Goal: Find specific page/section: Find specific page/section

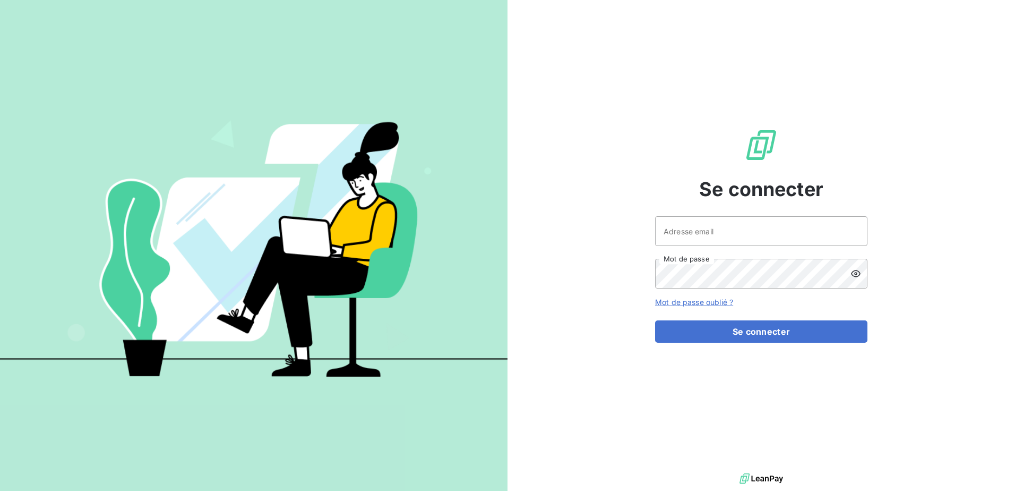
click at [694, 369] on div "Se connecter Adresse email Mot de passe Mot de passe oublié ? Se connecter" at bounding box center [761, 235] width 212 height 470
click at [710, 227] on input "Adresse email" at bounding box center [761, 231] width 212 height 30
type input "c.ducamp@adaptimmo.fr"
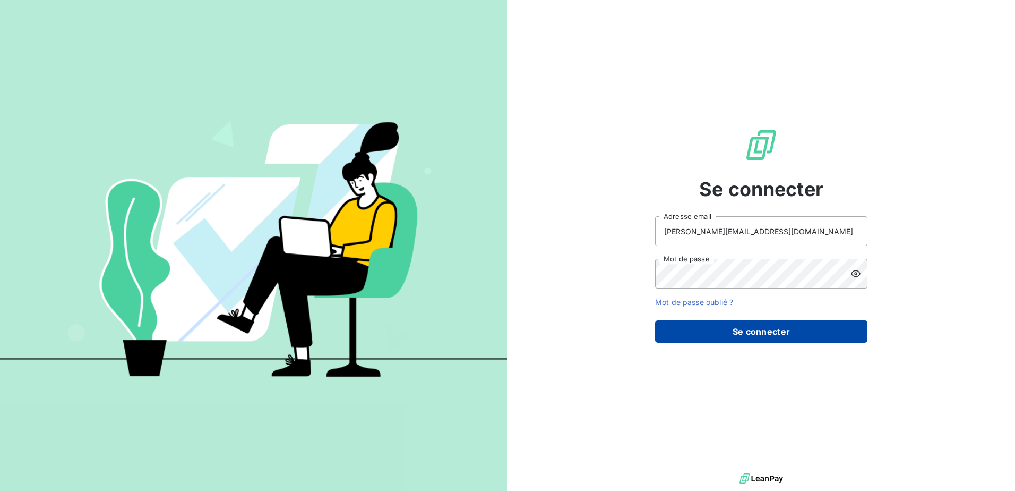
click at [736, 331] on button "Se connecter" at bounding box center [761, 331] width 212 height 22
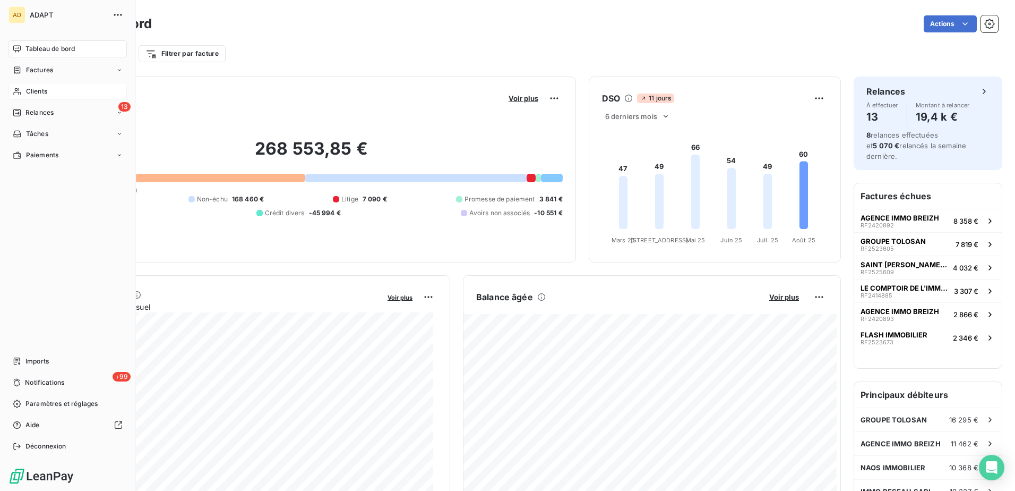
click at [28, 90] on span "Clients" at bounding box center [36, 92] width 21 height 10
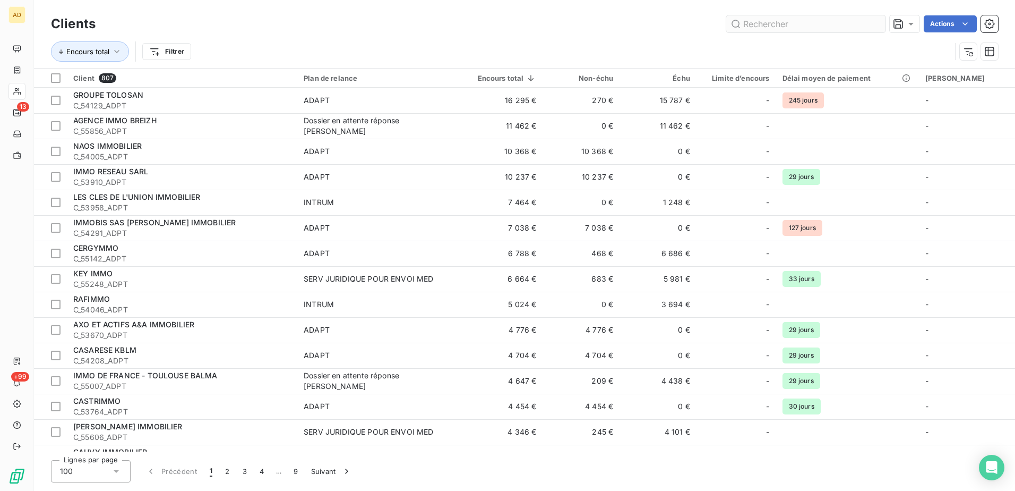
click at [772, 25] on input "text" at bounding box center [805, 23] width 159 height 17
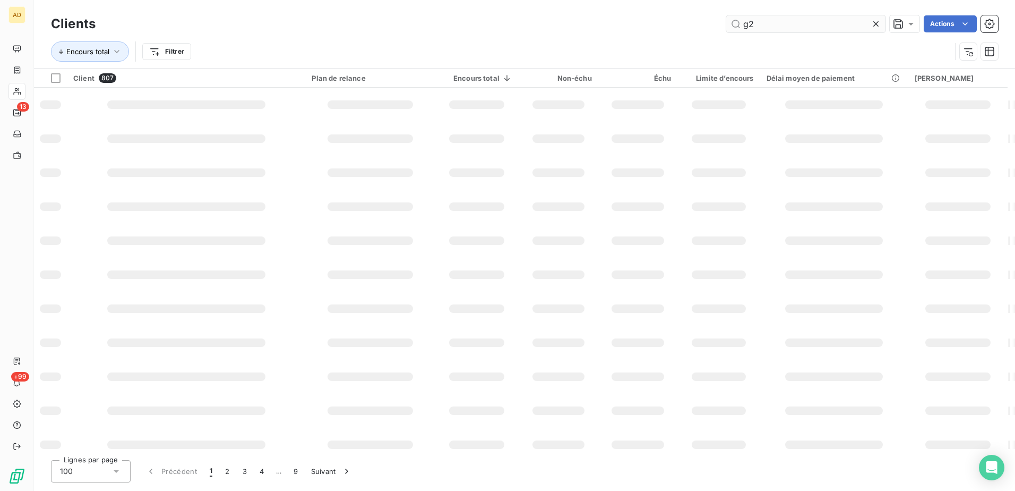
type input "g2"
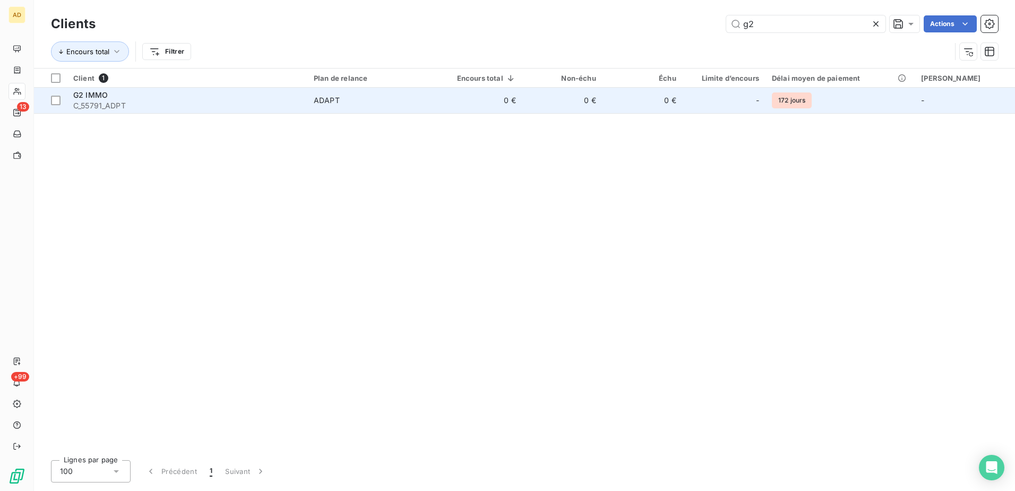
click at [84, 98] on span "G2 IMMO" at bounding box center [90, 94] width 35 height 9
